Goal: Find specific page/section: Find specific page/section

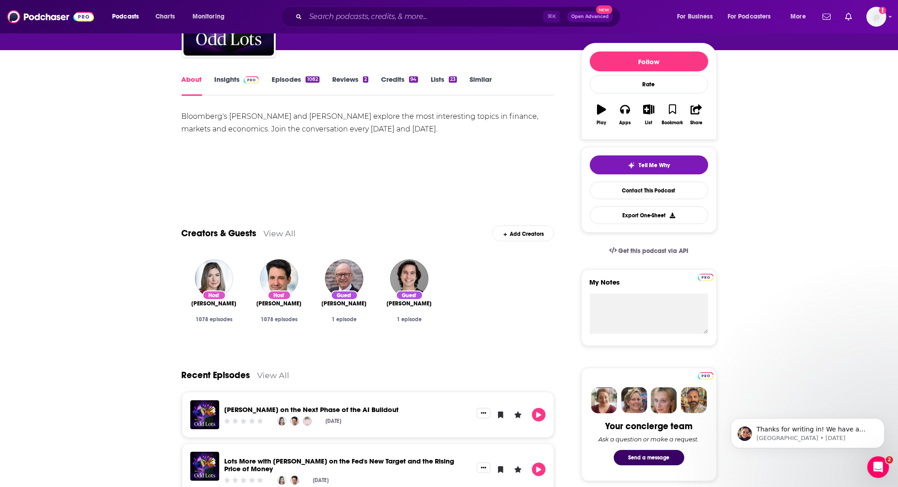
click at [299, 19] on icon "Search podcasts, credits, & more..." at bounding box center [298, 16] width 5 height 5
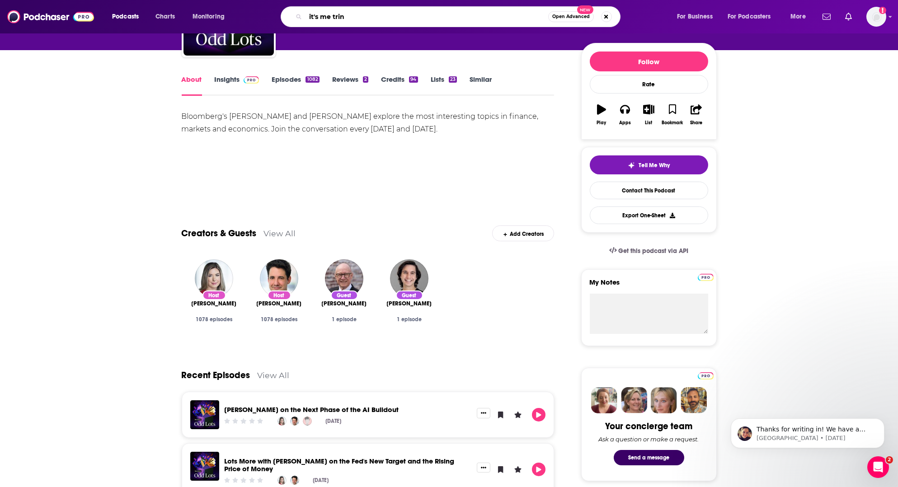
type input "it's me trinx"
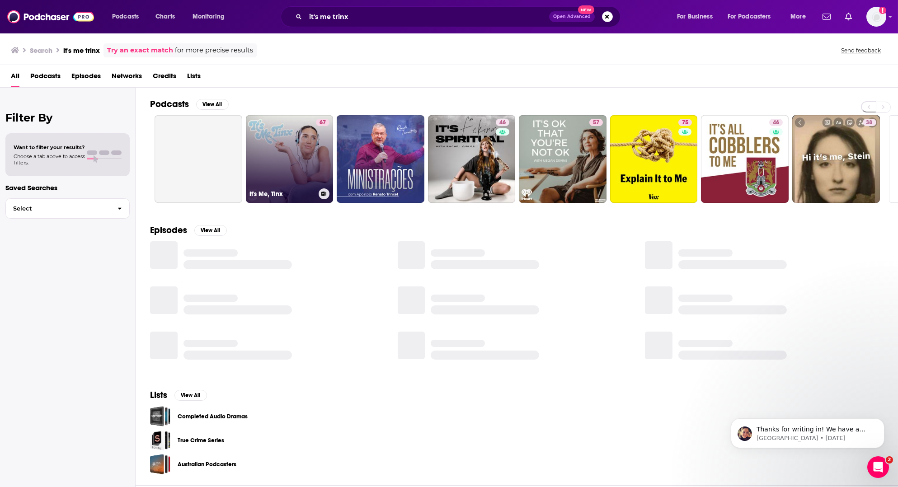
click at [270, 144] on link "67 It's Me, Tinx" at bounding box center [290, 159] width 88 height 88
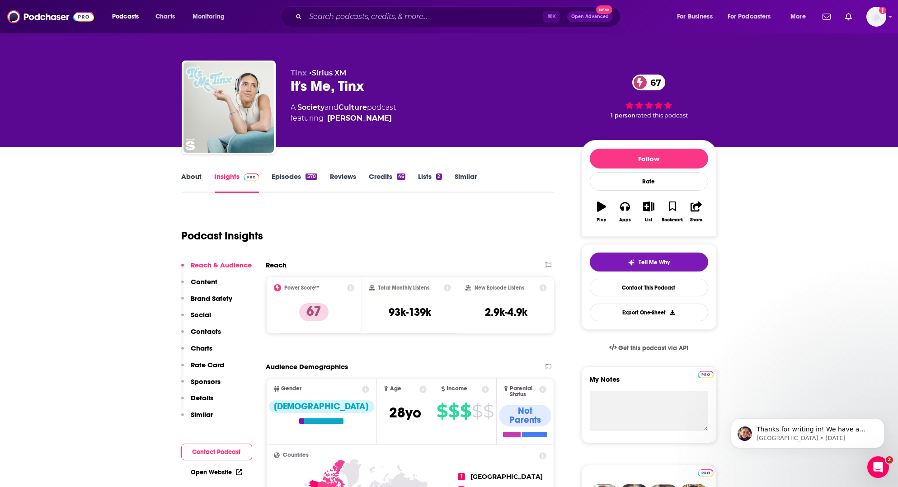
click at [281, 174] on link "Episodes 570" at bounding box center [294, 182] width 45 height 21
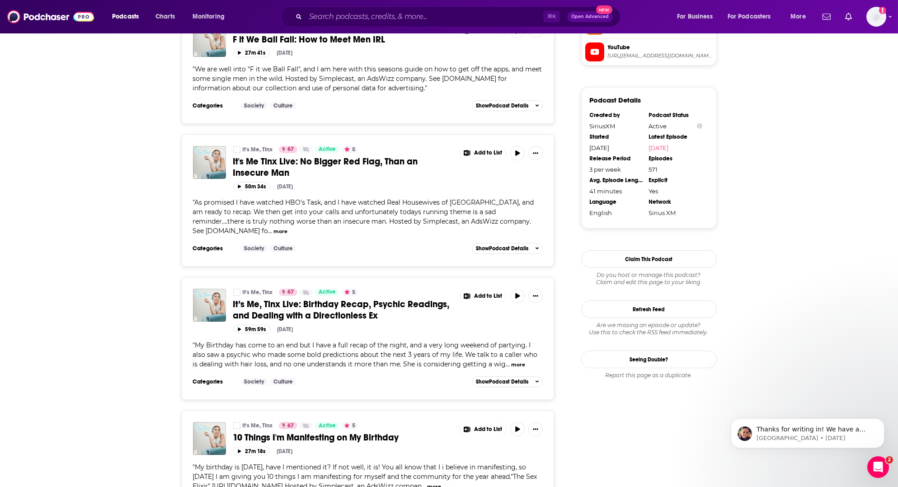
scroll to position [869, 0]
click at [312, 306] on span "It’s Me, Tinx Live: Birthday Recap, Psychic Readings, and Dealing with a Direct…" at bounding box center [341, 310] width 216 height 23
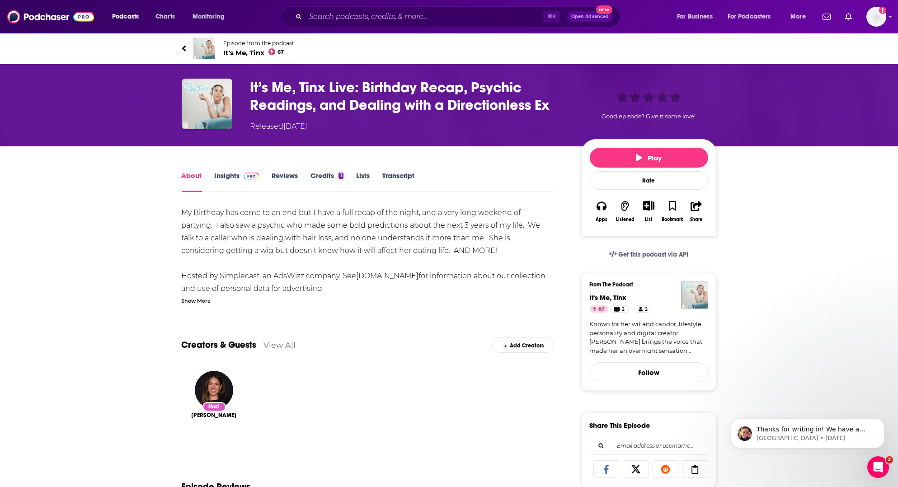
click at [230, 176] on link "Insights" at bounding box center [237, 181] width 45 height 21
